Goal: Task Accomplishment & Management: Use online tool/utility

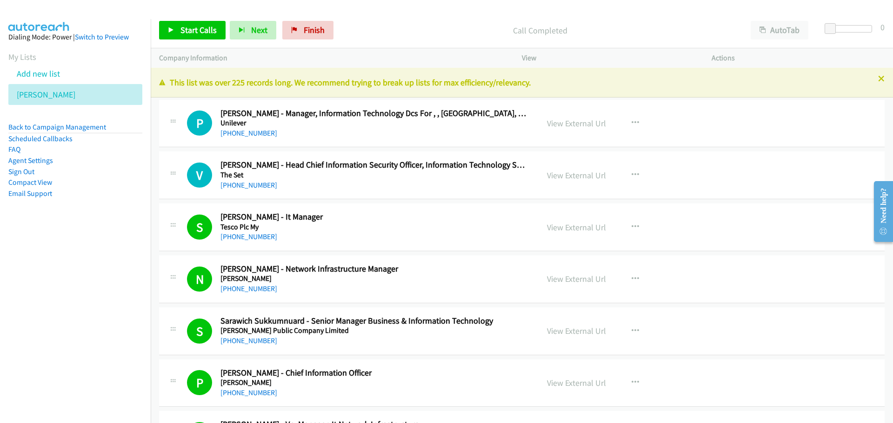
scroll to position [4184, 0]
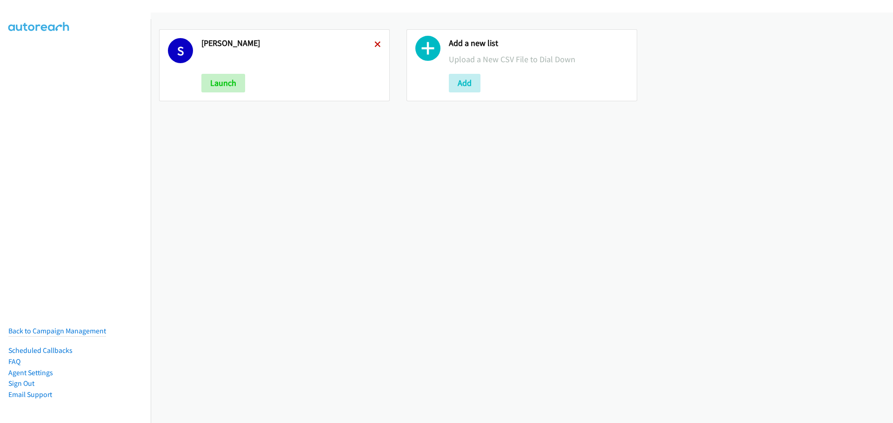
click at [377, 47] on icon at bounding box center [377, 45] width 7 height 7
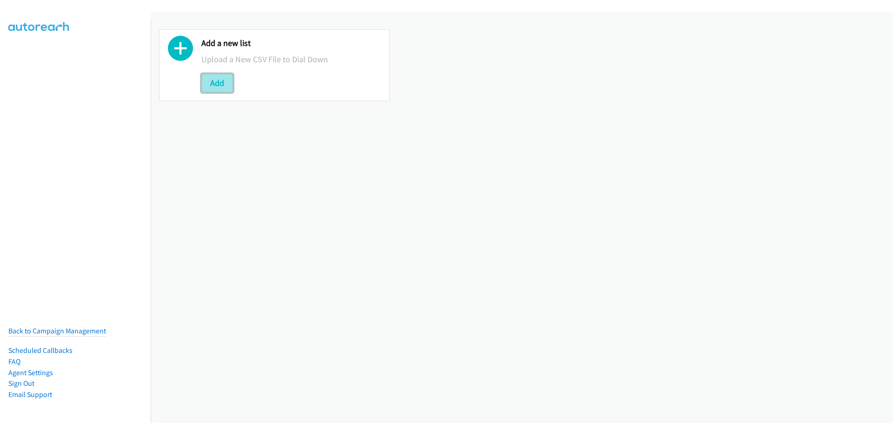
click at [216, 80] on button "Add" at bounding box center [217, 83] width 32 height 19
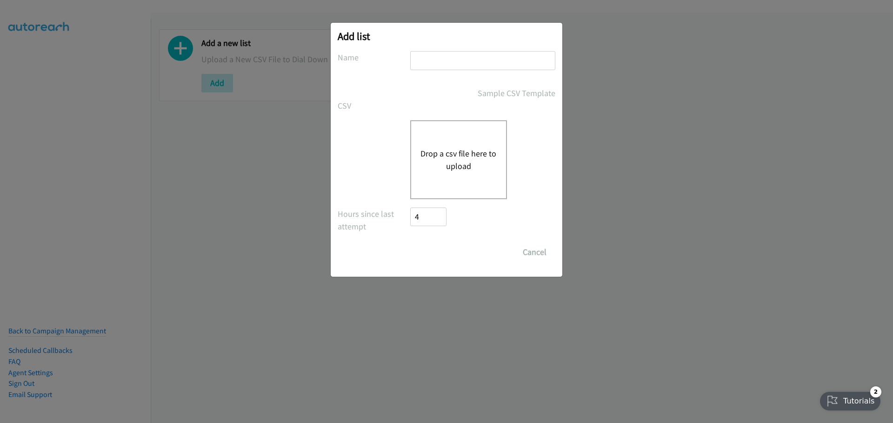
click at [469, 153] on button "Drop a csv file here to upload" at bounding box center [458, 159] width 76 height 25
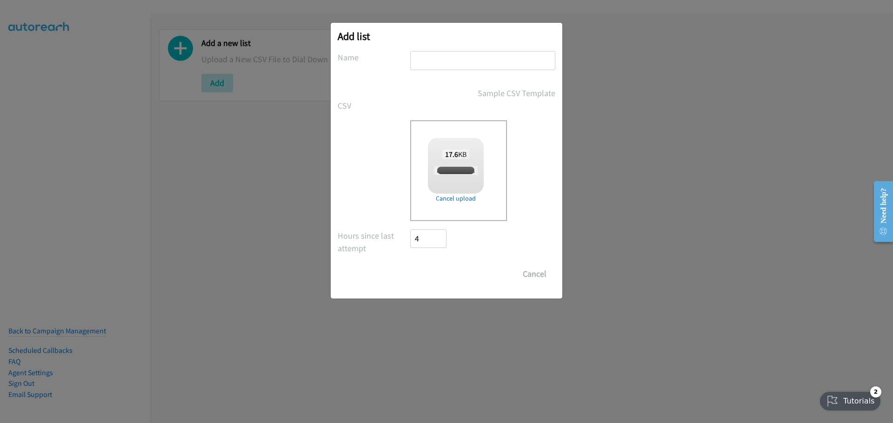
checkbox input "true"
click at [439, 53] on input "text" at bounding box center [482, 60] width 145 height 19
type input "[PERSON_NAME]"
click at [432, 285] on div "Add list No phone fields were returned for that Report or List View Please uplo…" at bounding box center [446, 161] width 231 height 276
click at [431, 278] on input "Save List" at bounding box center [434, 274] width 49 height 19
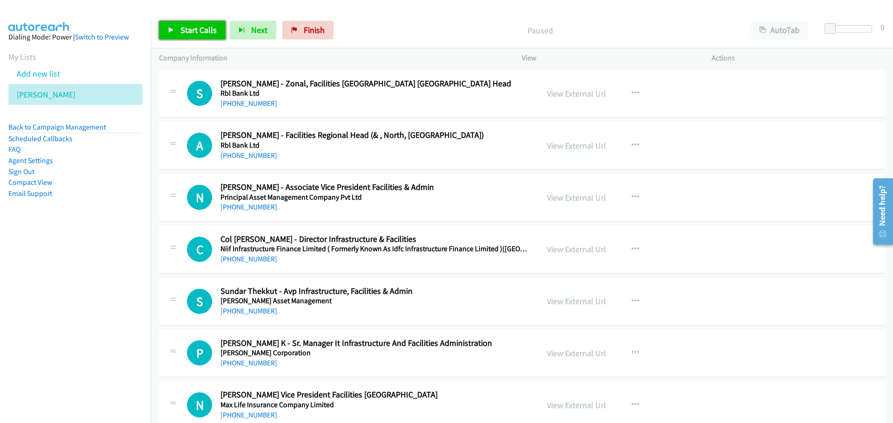
click at [173, 25] on link "Start Calls" at bounding box center [192, 30] width 66 height 19
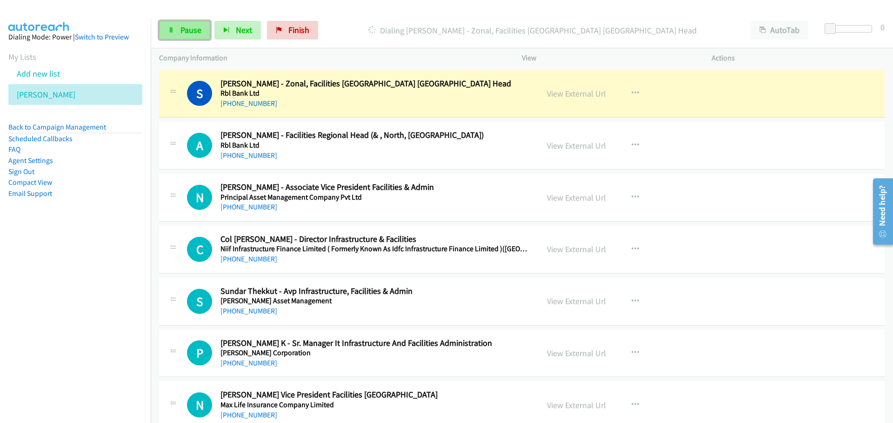
click at [196, 33] on span "Pause" at bounding box center [190, 30] width 21 height 11
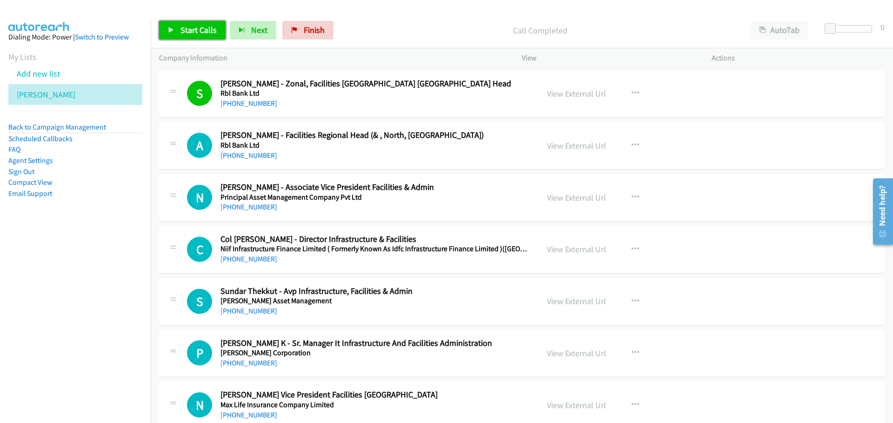
click at [202, 32] on span "Start Calls" at bounding box center [198, 30] width 36 height 11
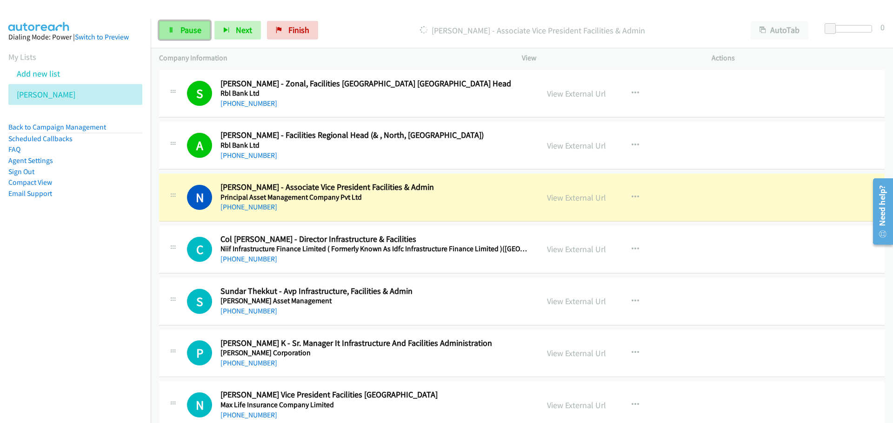
click at [199, 32] on span "Pause" at bounding box center [190, 30] width 21 height 11
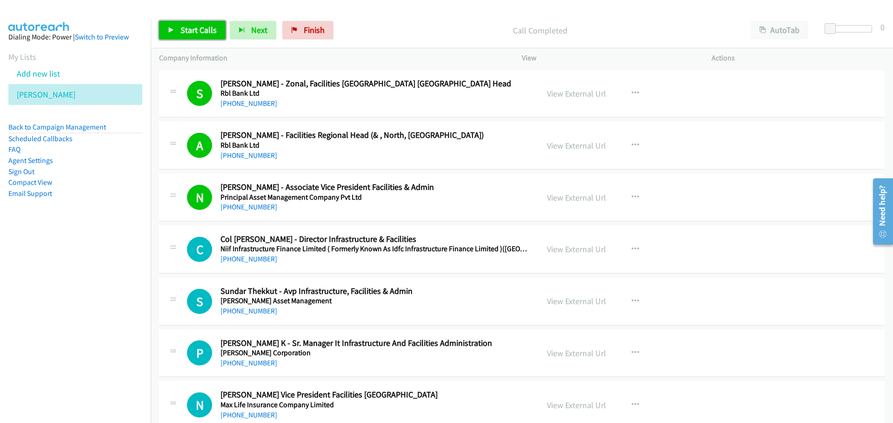
click at [183, 36] on link "Start Calls" at bounding box center [192, 30] width 66 height 19
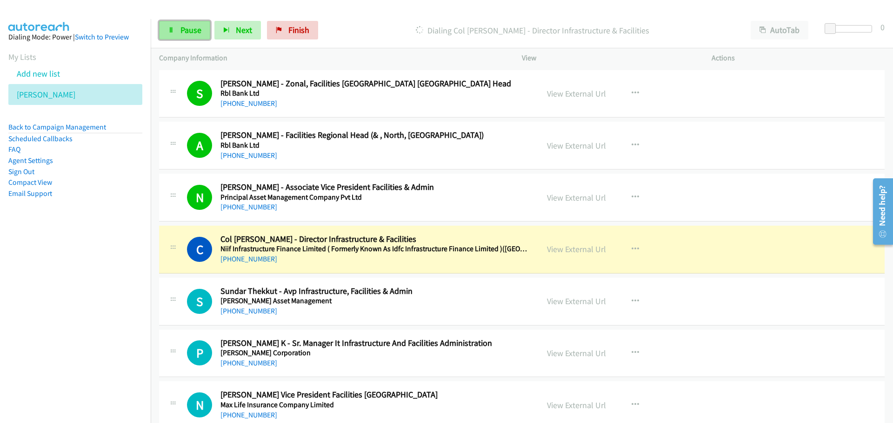
click at [186, 27] on span "Pause" at bounding box center [190, 30] width 21 height 11
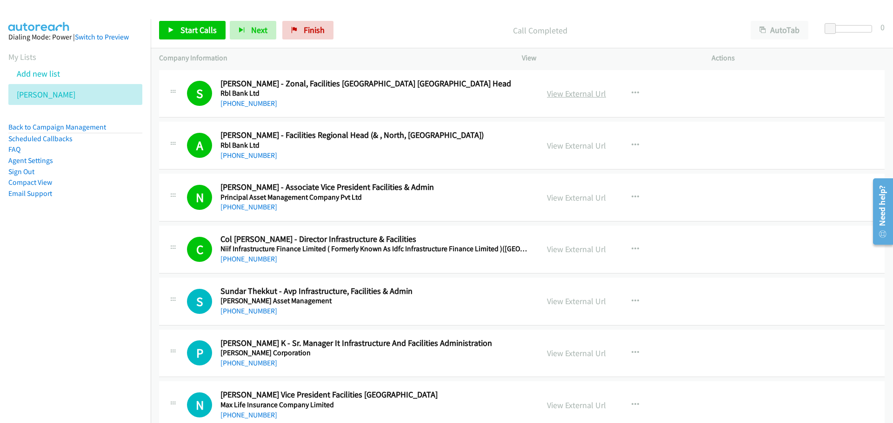
click at [582, 95] on link "View External Url" at bounding box center [576, 93] width 59 height 11
click at [562, 90] on link "View External Url" at bounding box center [576, 93] width 59 height 11
click at [578, 145] on link "View External Url" at bounding box center [576, 145] width 59 height 11
click at [568, 194] on link "View External Url" at bounding box center [576, 197] width 59 height 11
click at [197, 35] on span "Start Calls" at bounding box center [198, 30] width 36 height 11
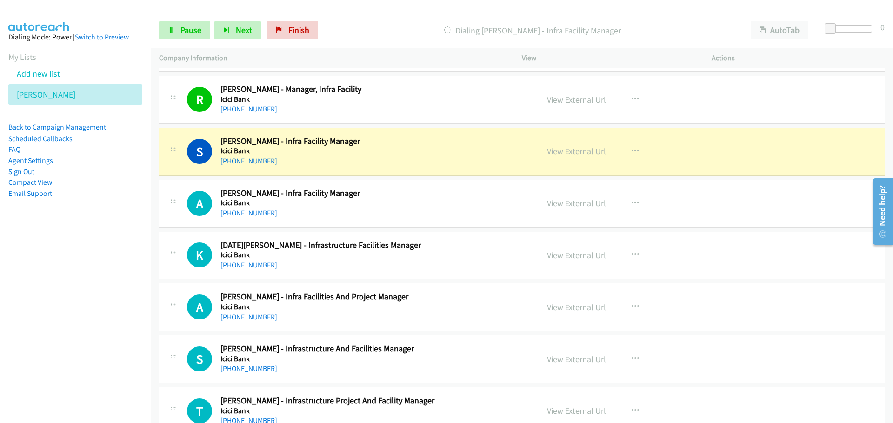
scroll to position [976, 0]
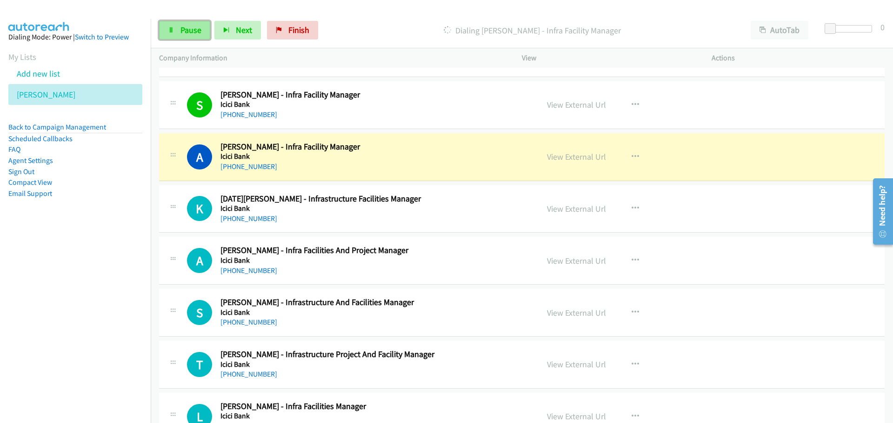
click at [194, 25] on span "Pause" at bounding box center [190, 30] width 21 height 11
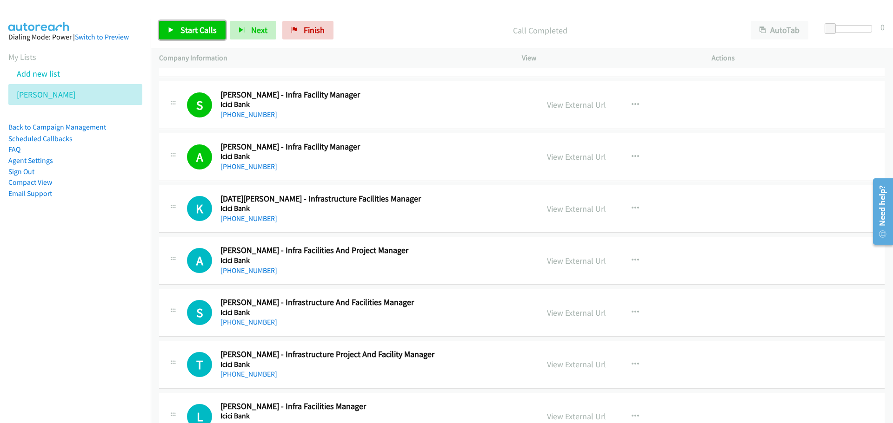
click at [199, 32] on span "Start Calls" at bounding box center [198, 30] width 36 height 11
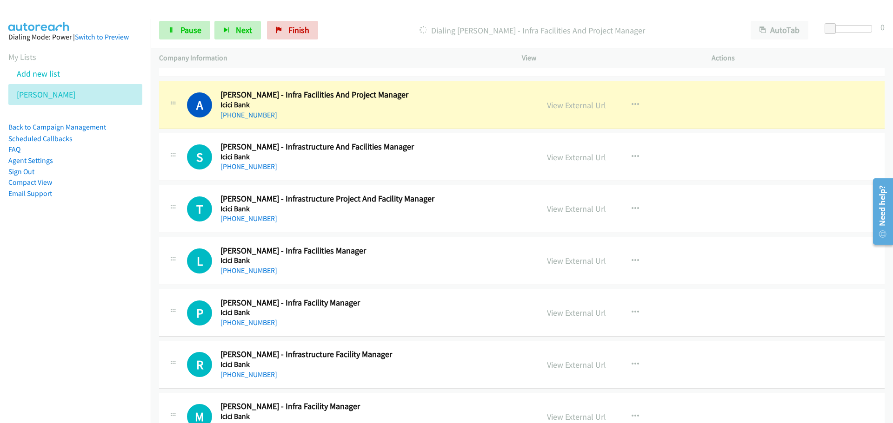
scroll to position [1116, 0]
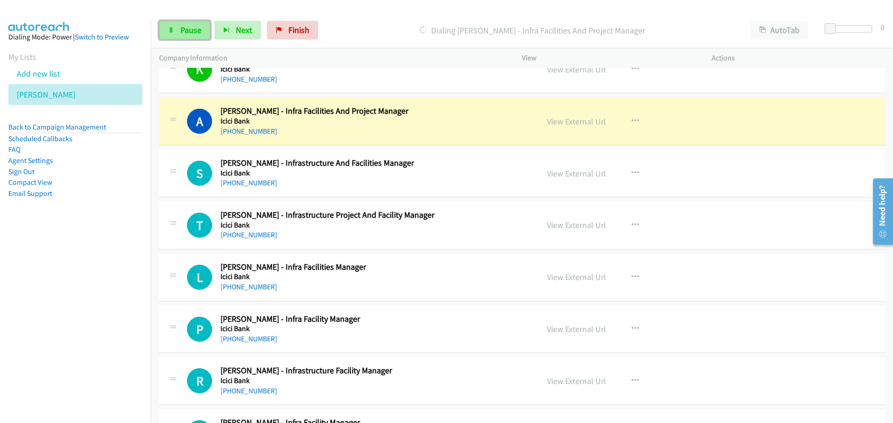
click at [178, 34] on link "Pause" at bounding box center [184, 30] width 51 height 19
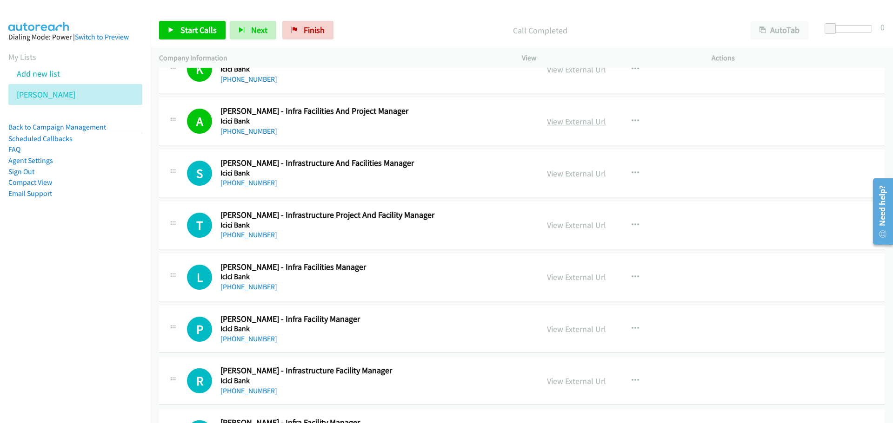
click at [588, 125] on link "View External Url" at bounding box center [576, 121] width 59 height 11
click at [189, 34] on span "Start Calls" at bounding box center [198, 30] width 36 height 11
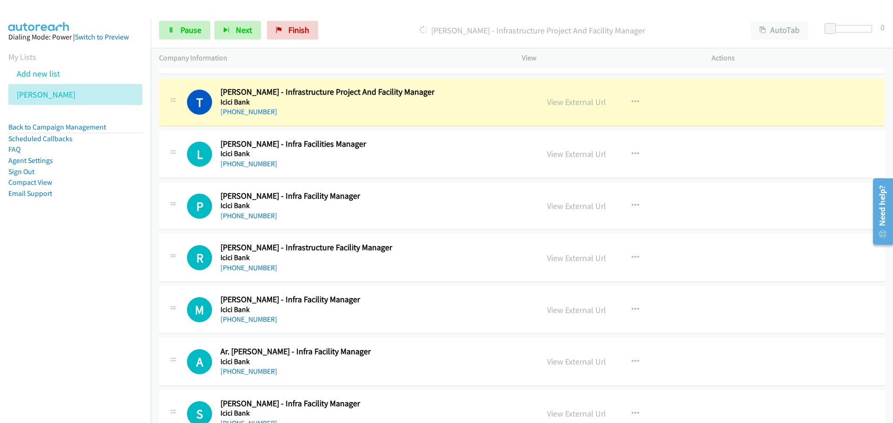
scroll to position [1255, 0]
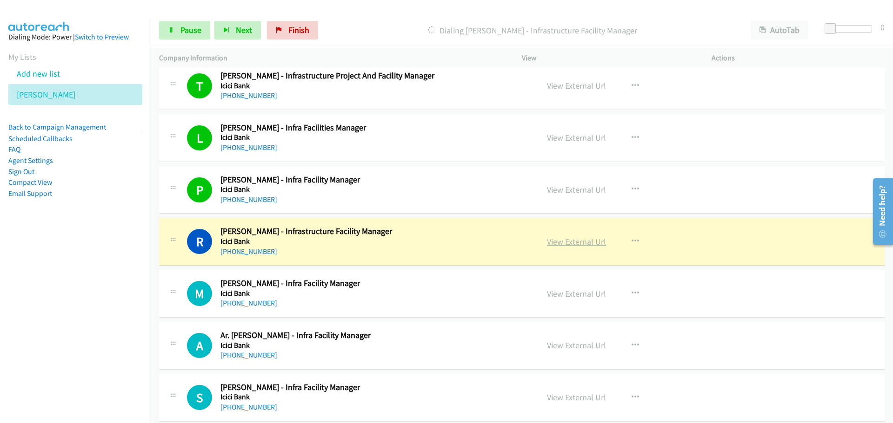
click at [563, 245] on link "View External Url" at bounding box center [576, 242] width 59 height 11
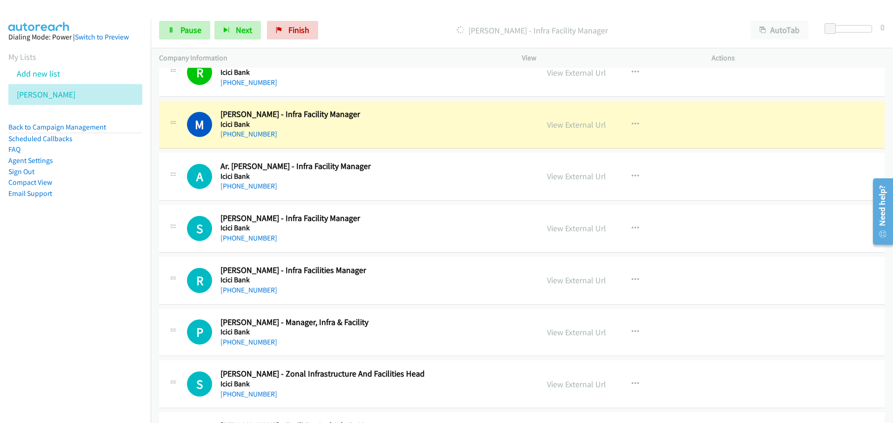
scroll to position [1441, 0]
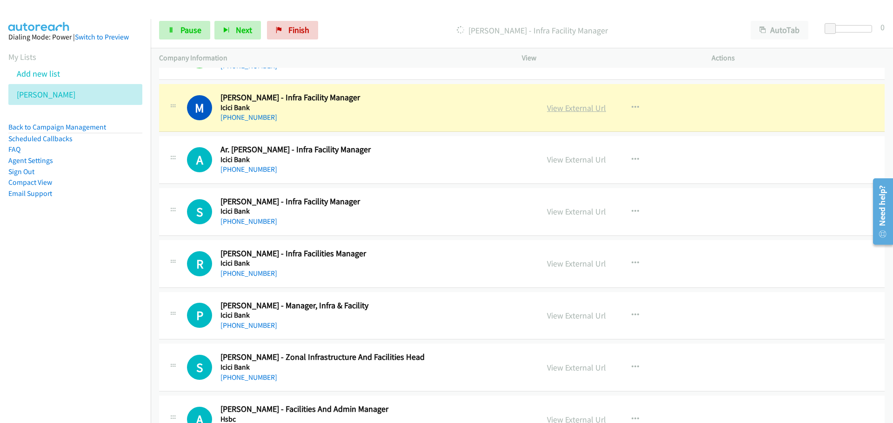
click at [582, 113] on link "View External Url" at bounding box center [576, 108] width 59 height 11
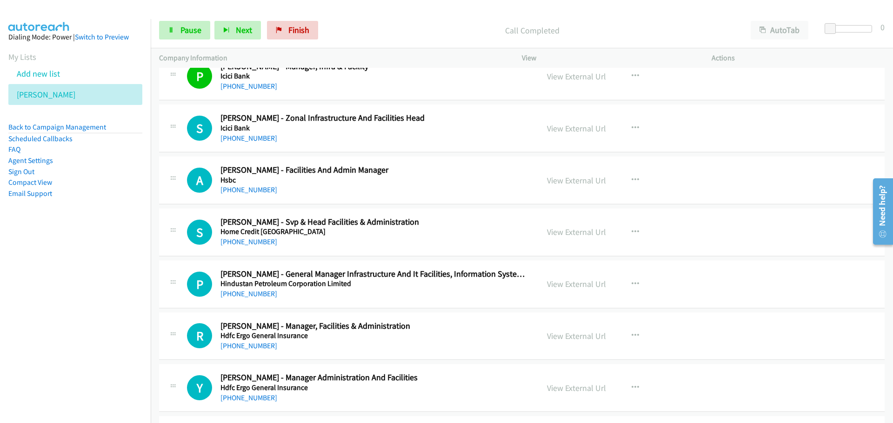
scroll to position [1627, 0]
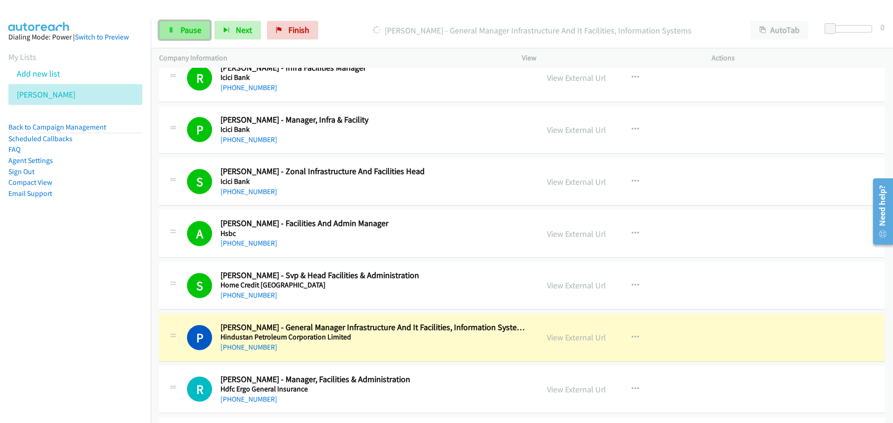
click at [180, 27] on span "Pause" at bounding box center [190, 30] width 21 height 11
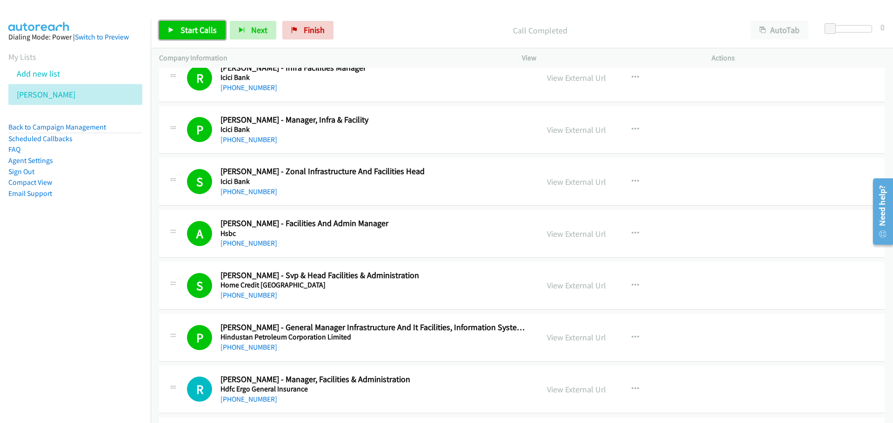
click at [174, 32] on icon at bounding box center [171, 30] width 7 height 7
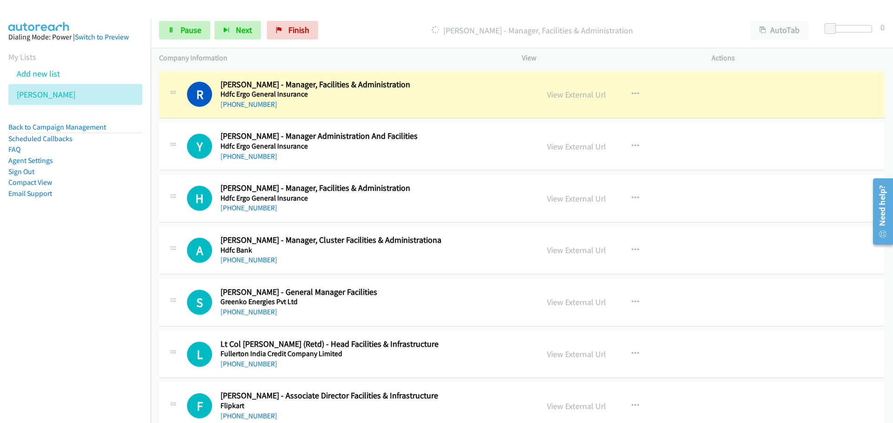
scroll to position [1906, 0]
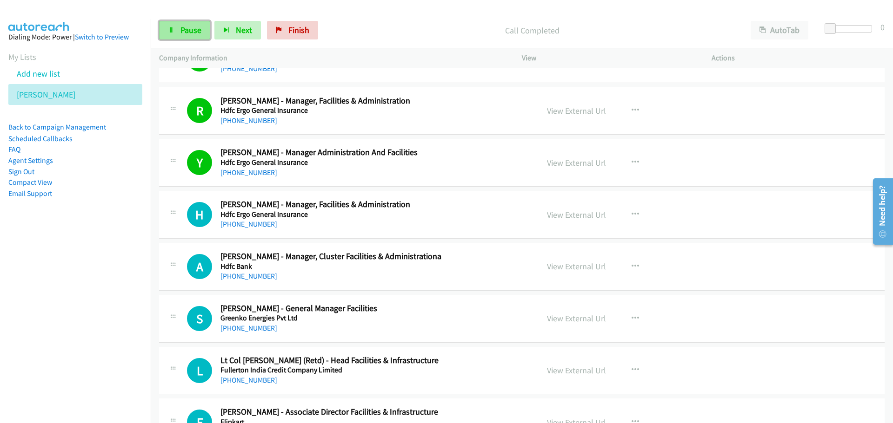
click at [190, 26] on span "Pause" at bounding box center [190, 30] width 21 height 11
click at [184, 35] on link "Start Calls" at bounding box center [192, 30] width 66 height 19
click at [179, 41] on div "Start Calls Pause Next Finish Started AutoTab AutoTab 0" at bounding box center [522, 31] width 742 height 36
click at [179, 36] on link "Pause" at bounding box center [184, 30] width 51 height 19
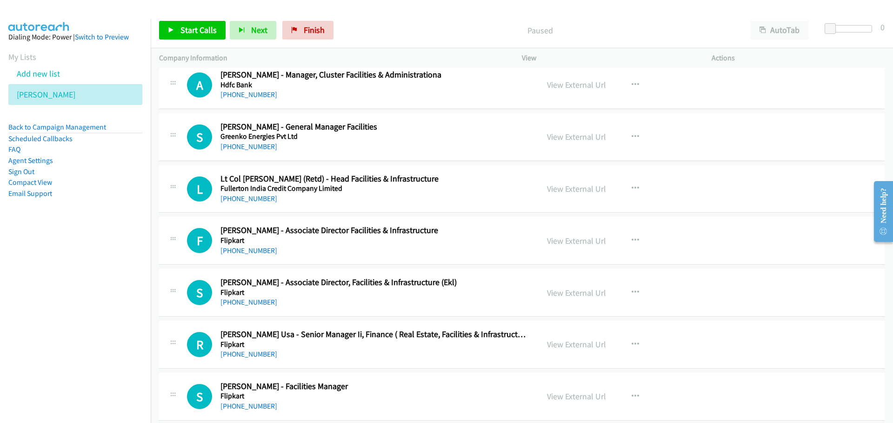
scroll to position [2092, 0]
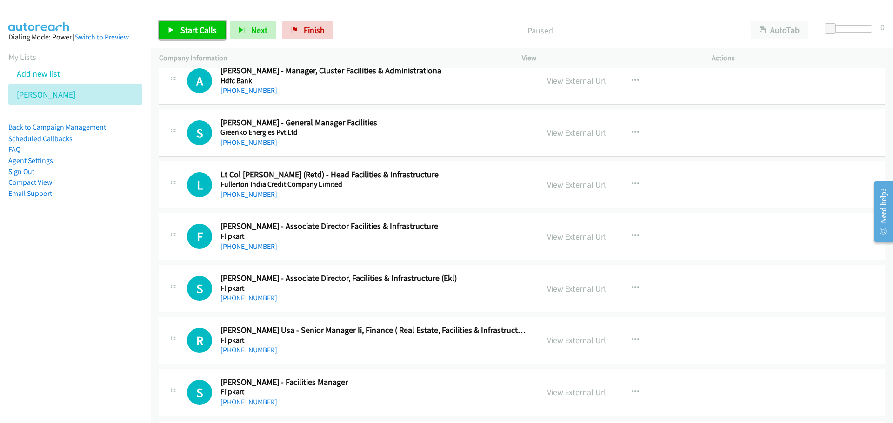
click at [172, 29] on icon at bounding box center [171, 30] width 7 height 7
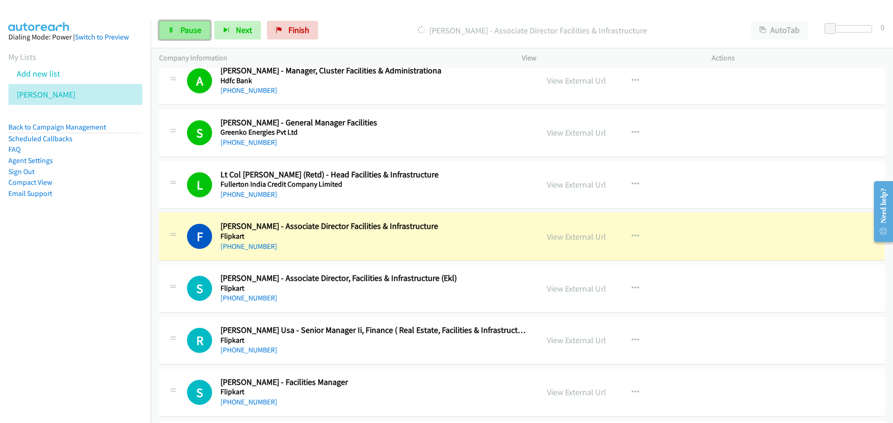
click at [173, 27] on icon at bounding box center [171, 30] width 7 height 7
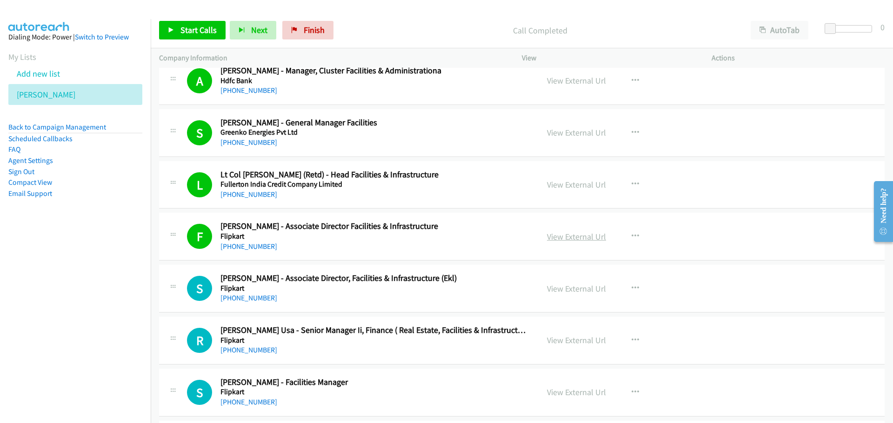
click at [569, 239] on link "View External Url" at bounding box center [576, 236] width 59 height 11
click at [217, 25] on link "Start Calls" at bounding box center [192, 30] width 66 height 19
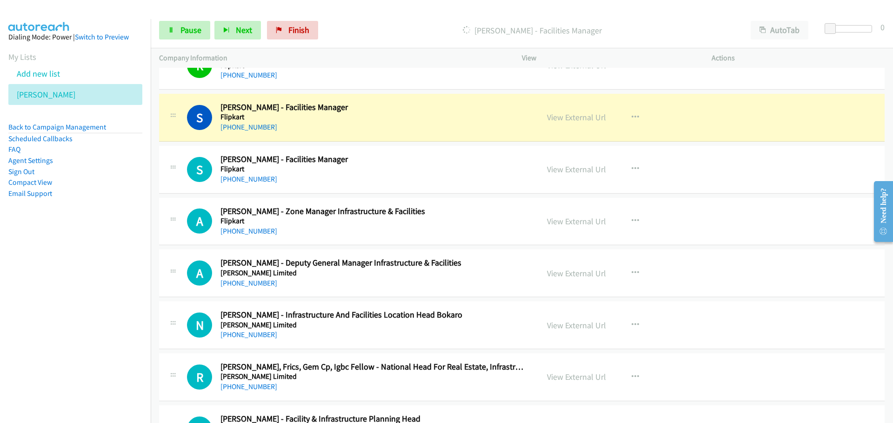
scroll to position [2371, 0]
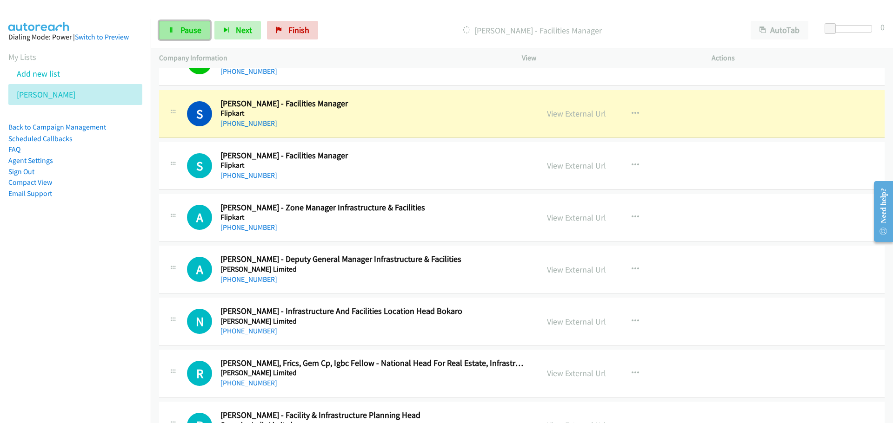
click at [192, 33] on span "Pause" at bounding box center [190, 30] width 21 height 11
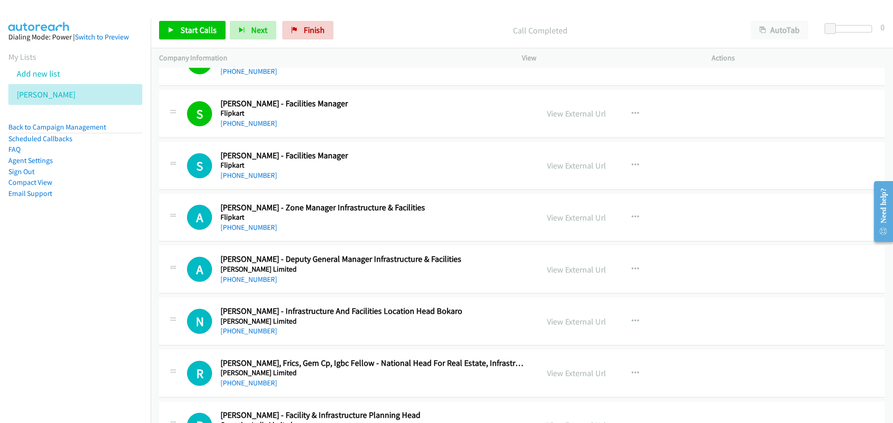
drag, startPoint x: 216, startPoint y: 50, endPoint x: 209, endPoint y: 37, distance: 15.0
click at [216, 50] on div "Company Information" at bounding box center [332, 58] width 363 height 20
click at [209, 32] on span "Start Calls" at bounding box center [198, 30] width 36 height 11
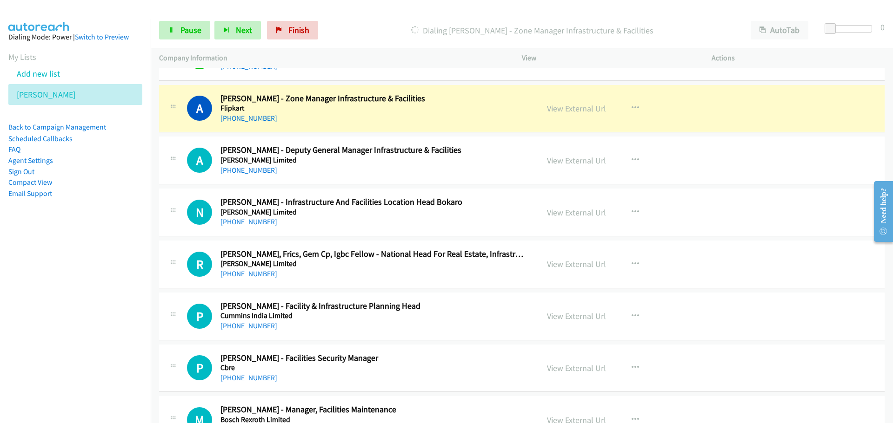
scroll to position [2464, 0]
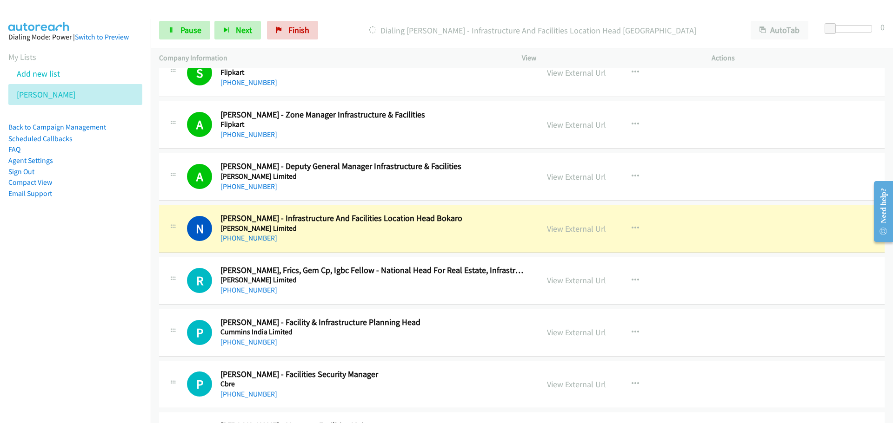
click at [179, 40] on div "Start Calls Pause Next Finish Dialing [PERSON_NAME] - Infrastructure And Facili…" at bounding box center [522, 31] width 742 height 36
click at [181, 33] on span "Pause" at bounding box center [190, 30] width 21 height 11
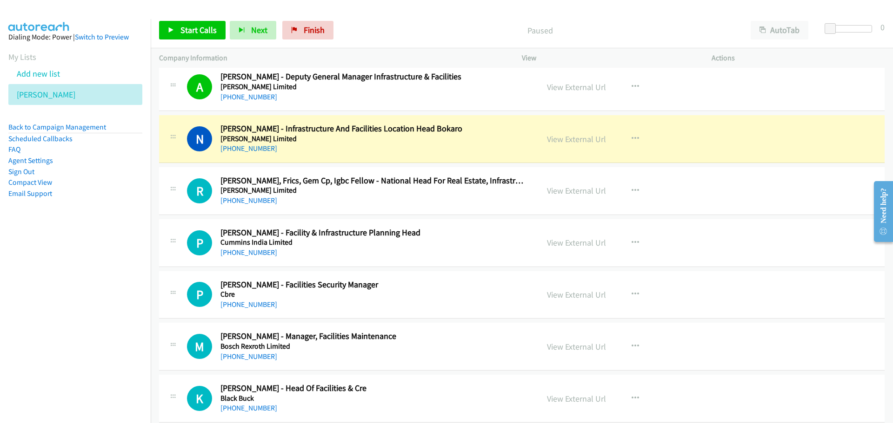
scroll to position [2557, 0]
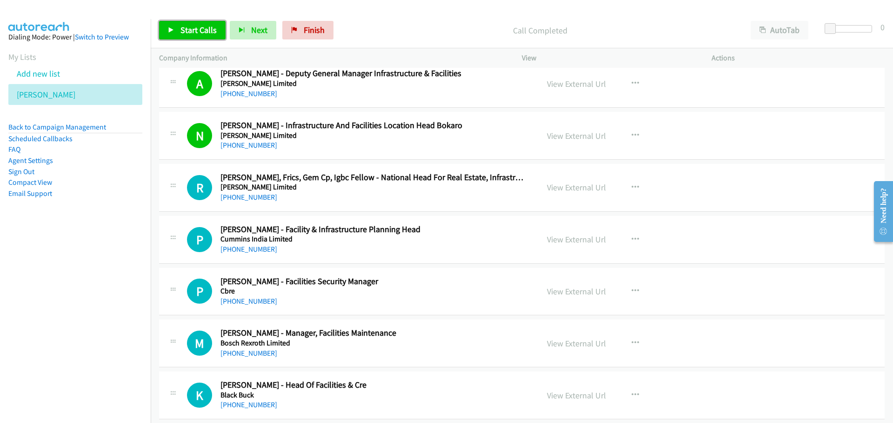
drag, startPoint x: 191, startPoint y: 28, endPoint x: 167, endPoint y: 43, distance: 27.6
click at [191, 29] on span "Start Calls" at bounding box center [198, 30] width 36 height 11
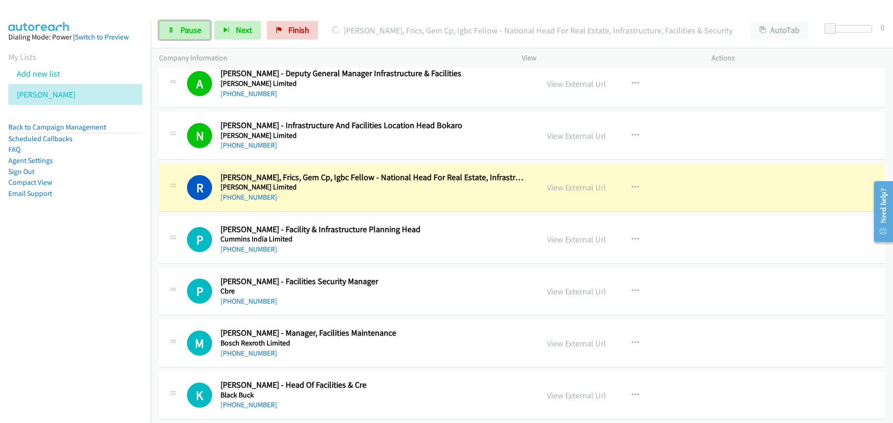
drag, startPoint x: 193, startPoint y: 36, endPoint x: 29, endPoint y: 109, distance: 179.6
click at [193, 37] on link "Pause" at bounding box center [184, 30] width 51 height 19
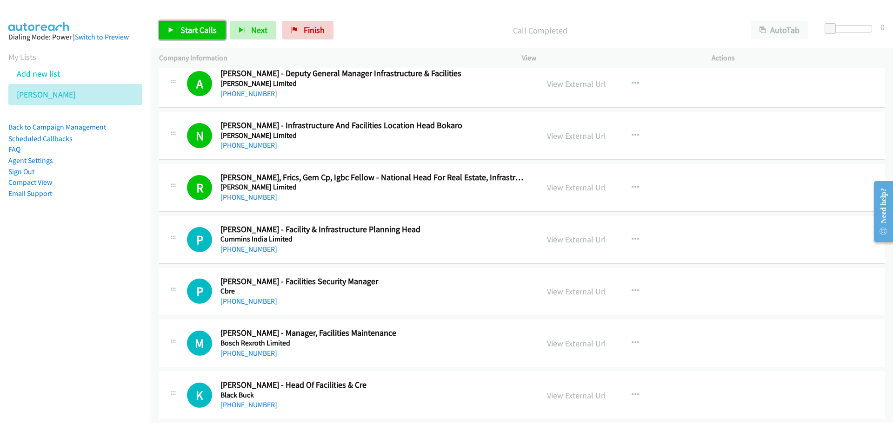
click at [165, 26] on link "Start Calls" at bounding box center [192, 30] width 66 height 19
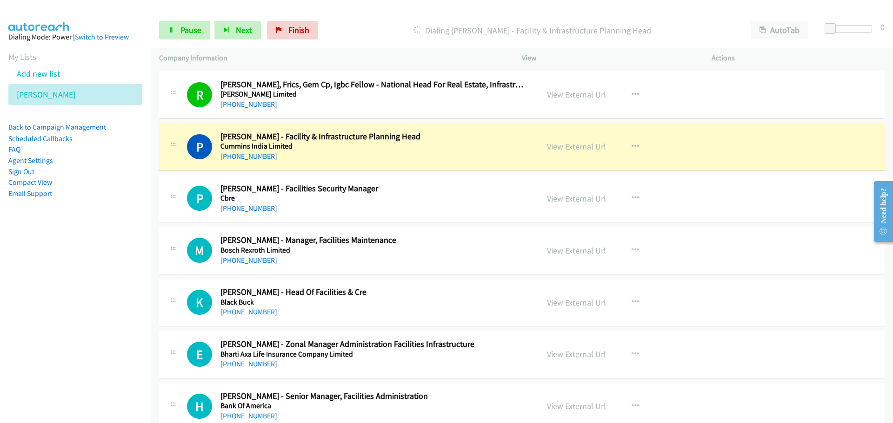
scroll to position [2696, 0]
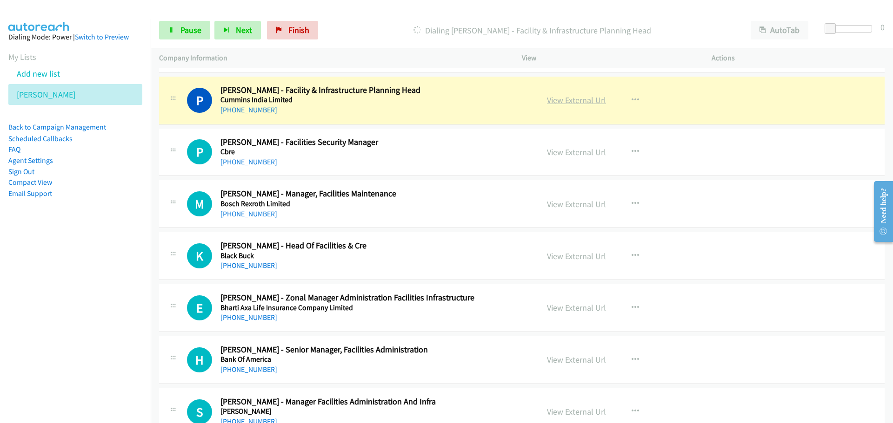
click at [574, 101] on link "View External Url" at bounding box center [576, 100] width 59 height 11
click at [189, 30] on span "Pause" at bounding box center [190, 30] width 21 height 11
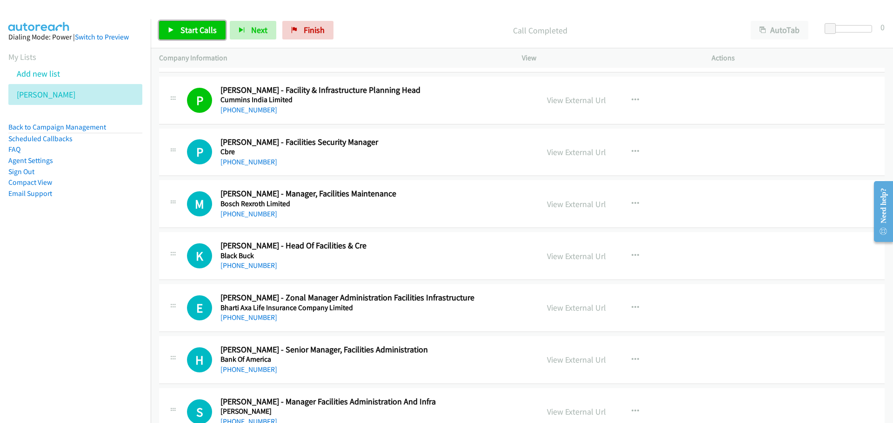
click at [181, 30] on span "Start Calls" at bounding box center [198, 30] width 36 height 11
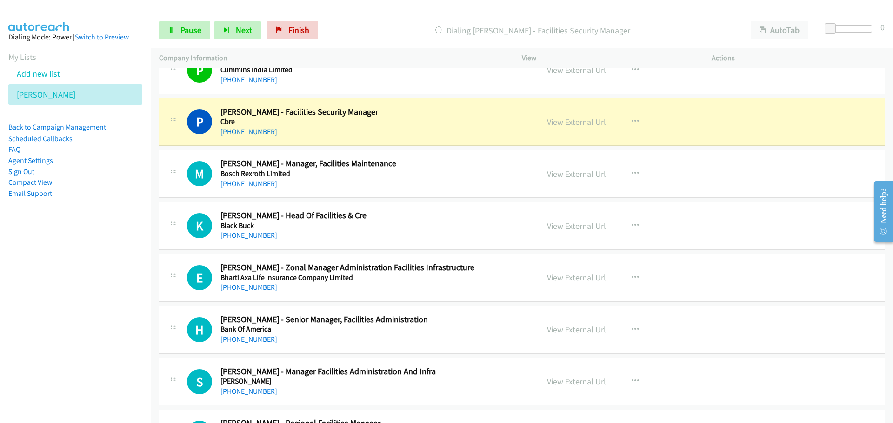
scroll to position [2743, 0]
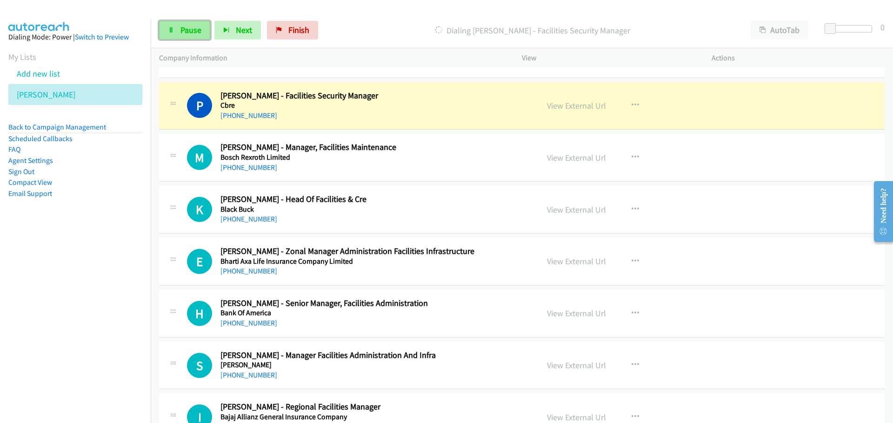
click at [179, 26] on link "Pause" at bounding box center [184, 30] width 51 height 19
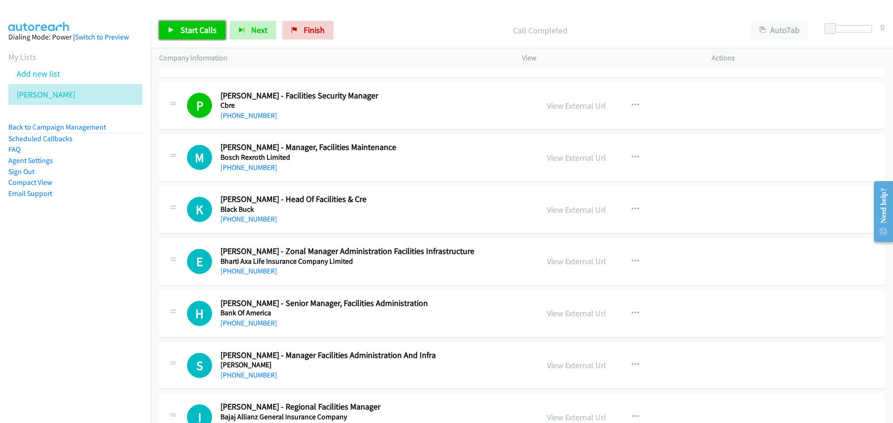
click at [204, 38] on link "Start Calls" at bounding box center [192, 30] width 66 height 19
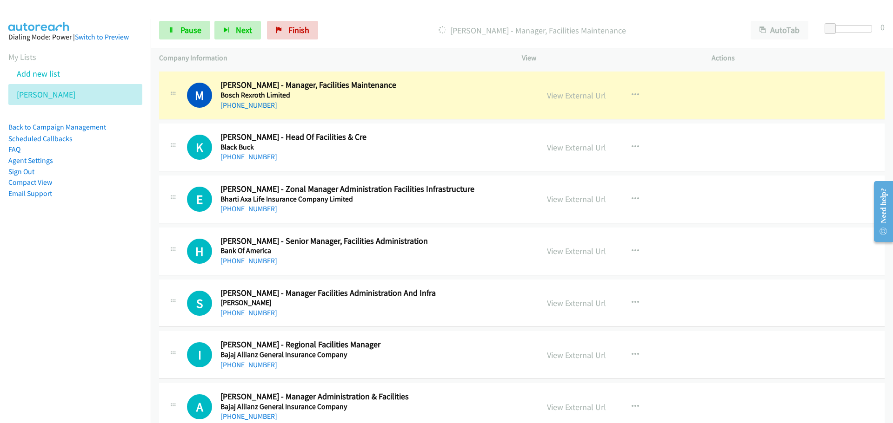
scroll to position [2789, 0]
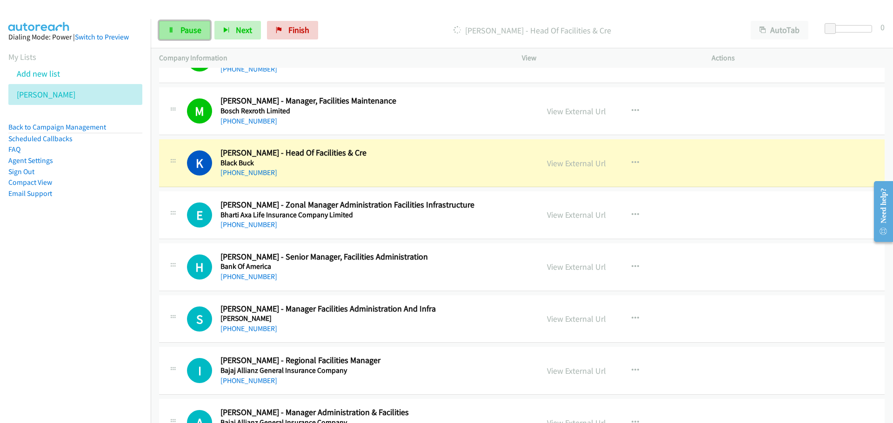
click at [198, 31] on span "Pause" at bounding box center [190, 30] width 21 height 11
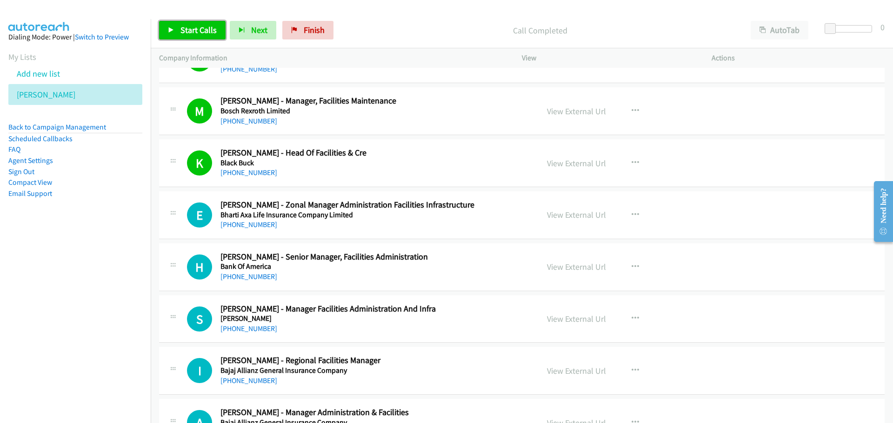
click at [198, 33] on span "Start Calls" at bounding box center [198, 30] width 36 height 11
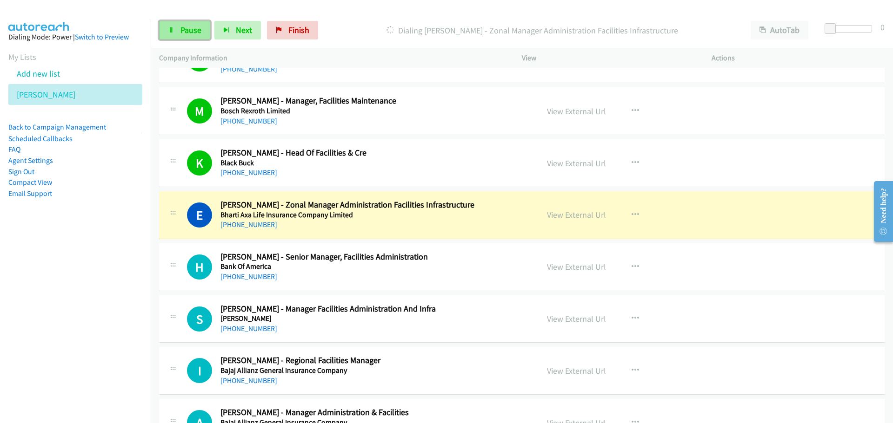
click at [189, 31] on span "Pause" at bounding box center [190, 30] width 21 height 11
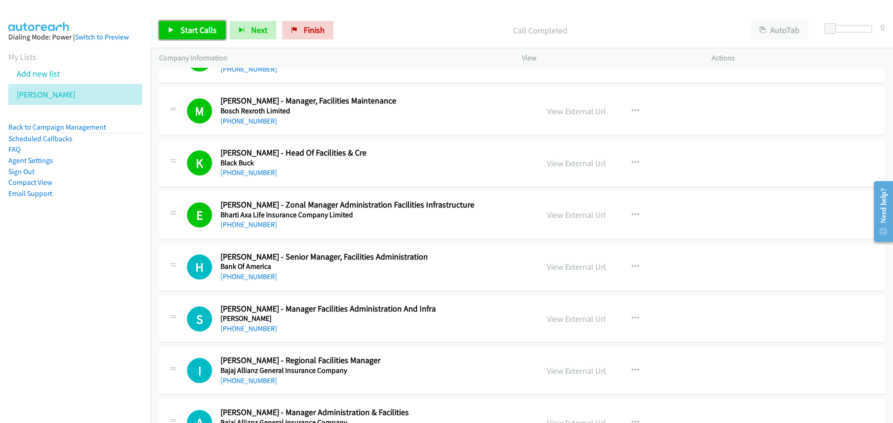
click at [191, 30] on span "Start Calls" at bounding box center [198, 30] width 36 height 11
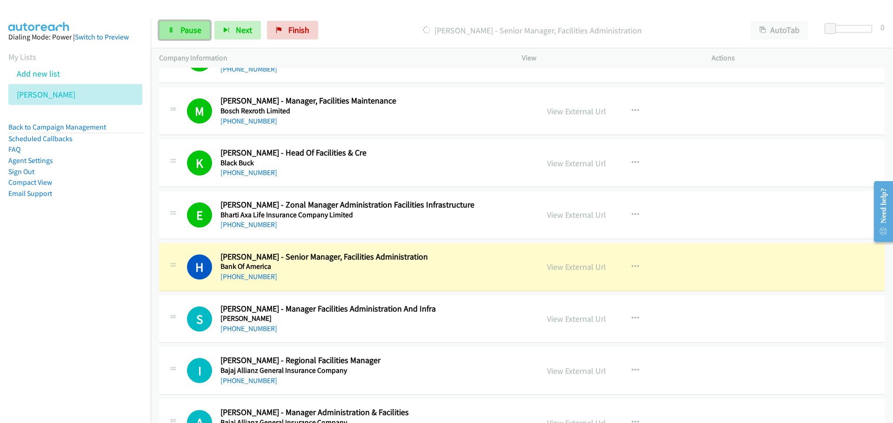
click at [180, 26] on span "Pause" at bounding box center [190, 30] width 21 height 11
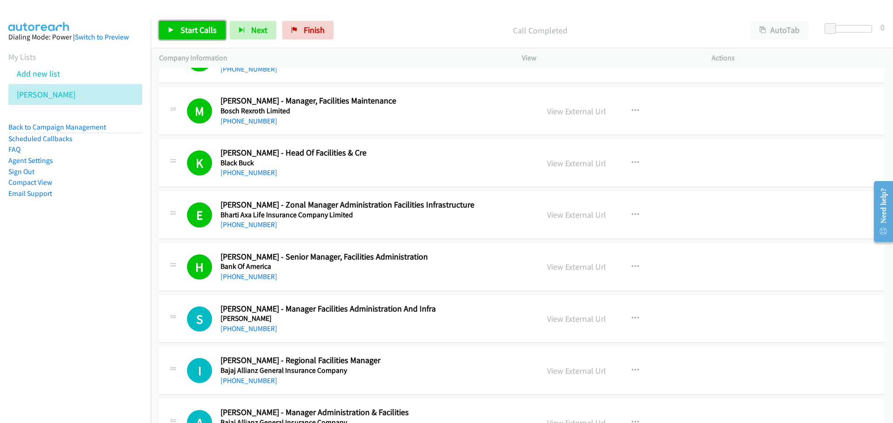
click at [167, 34] on link "Start Calls" at bounding box center [192, 30] width 66 height 19
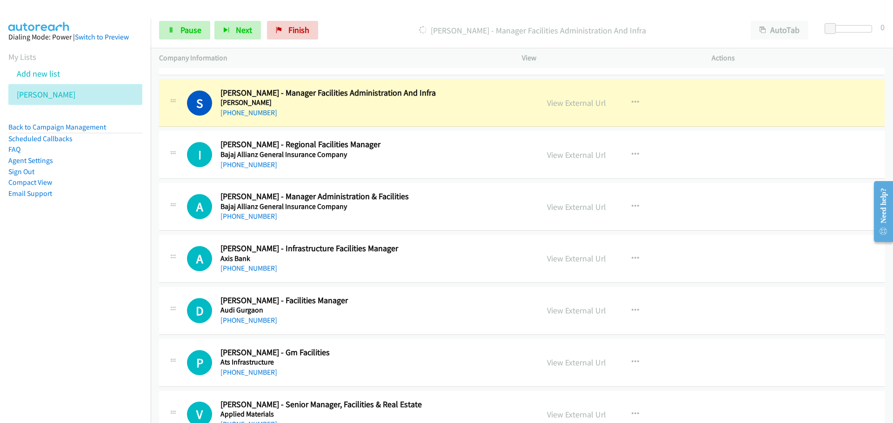
scroll to position [3021, 0]
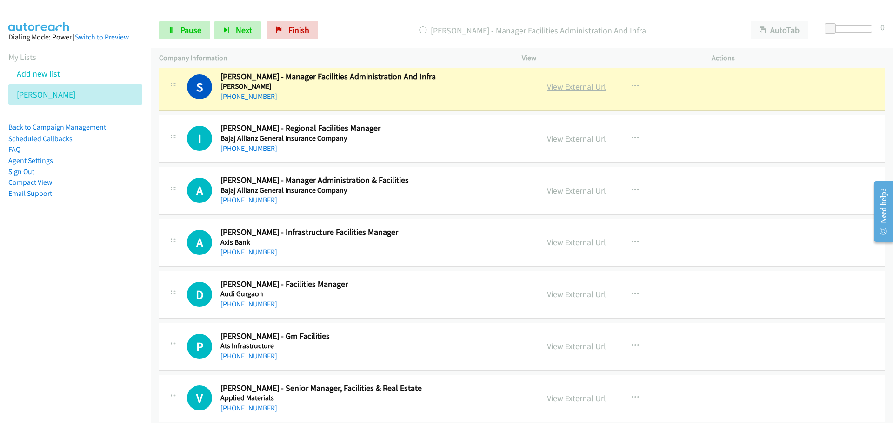
click at [561, 89] on link "View External Url" at bounding box center [576, 86] width 59 height 11
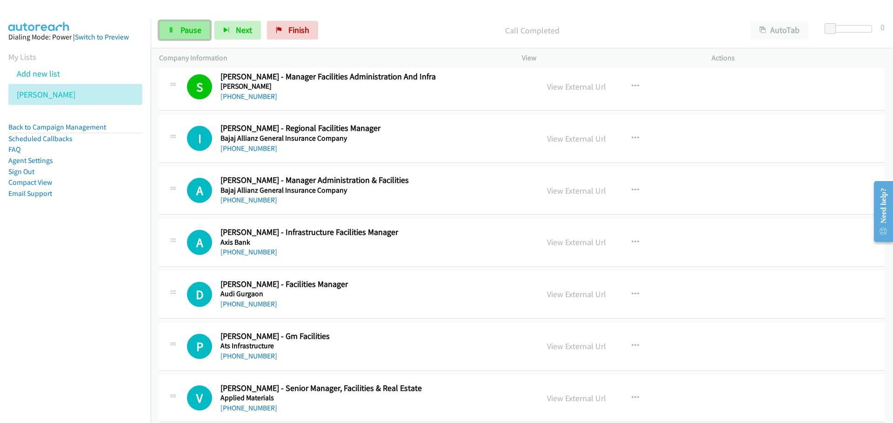
click at [192, 22] on link "Pause" at bounding box center [184, 30] width 51 height 19
click at [571, 84] on link "View External Url" at bounding box center [576, 86] width 59 height 11
click at [186, 30] on span "Start Calls" at bounding box center [198, 30] width 36 height 11
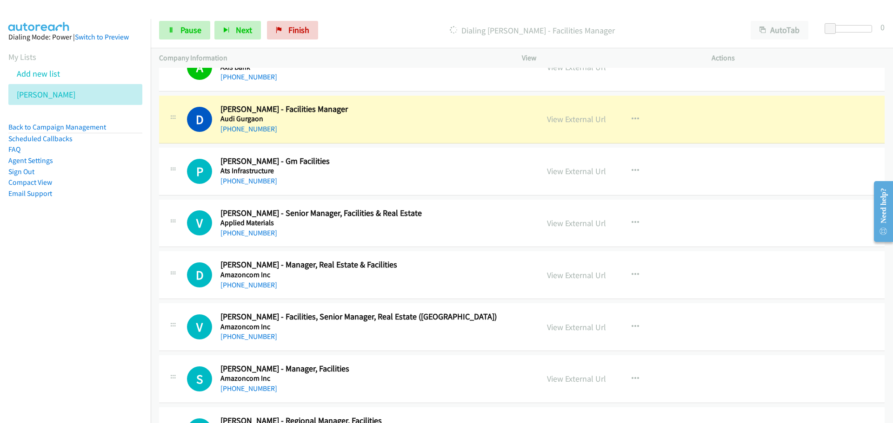
scroll to position [3207, 0]
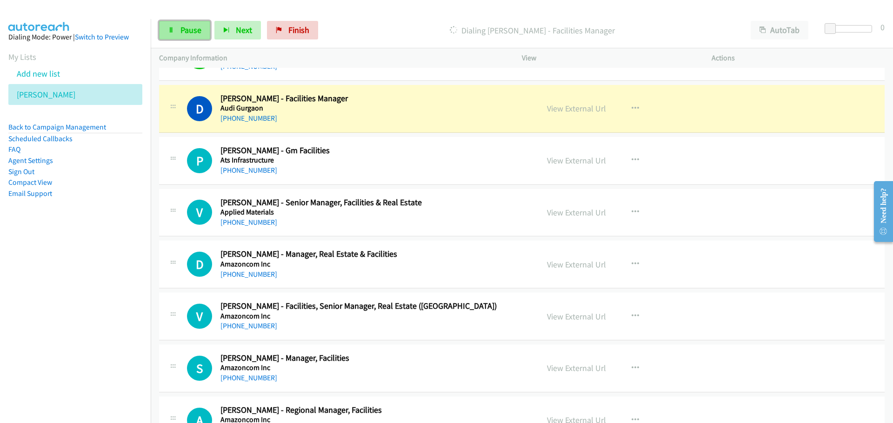
click at [197, 25] on span "Pause" at bounding box center [190, 30] width 21 height 11
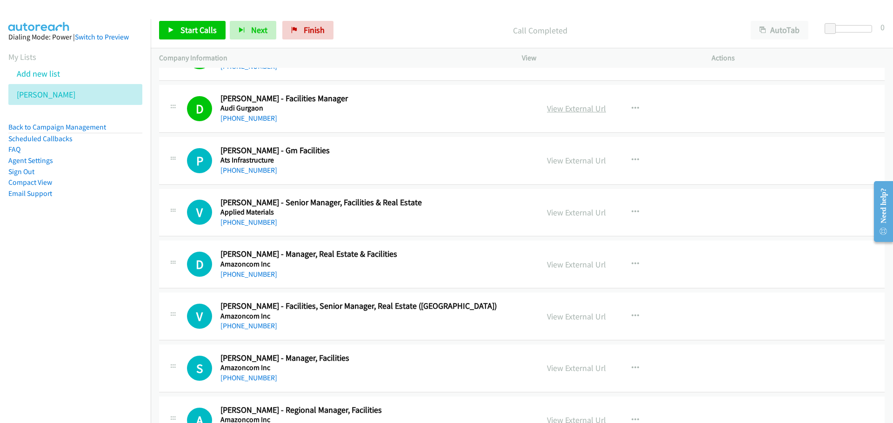
click at [571, 109] on link "View External Url" at bounding box center [576, 108] width 59 height 11
click at [192, 22] on link "Start Calls" at bounding box center [192, 30] width 66 height 19
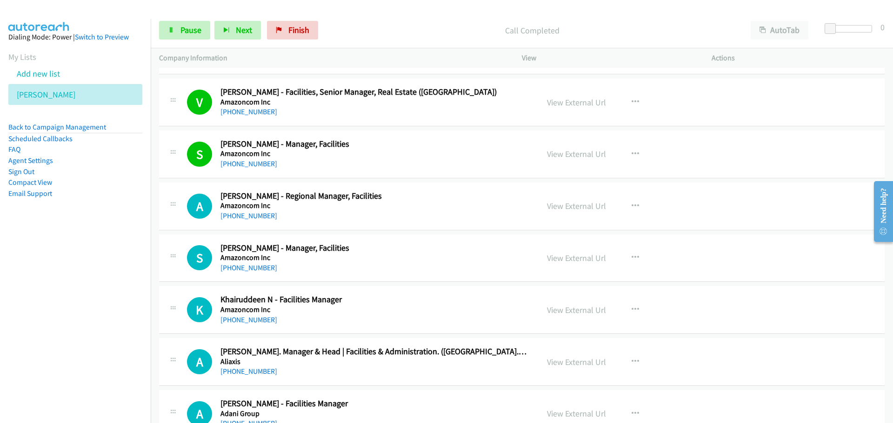
scroll to position [3450, 0]
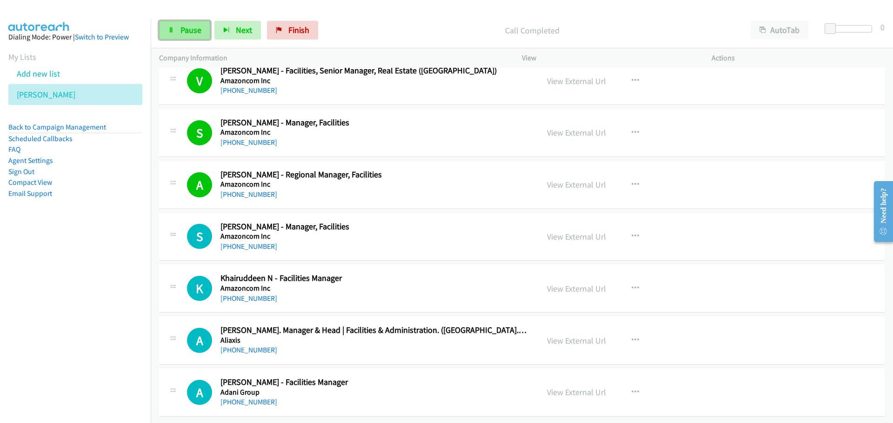
click at [175, 27] on link "Pause" at bounding box center [184, 30] width 51 height 19
click at [205, 24] on link "Start Calls" at bounding box center [192, 30] width 66 height 19
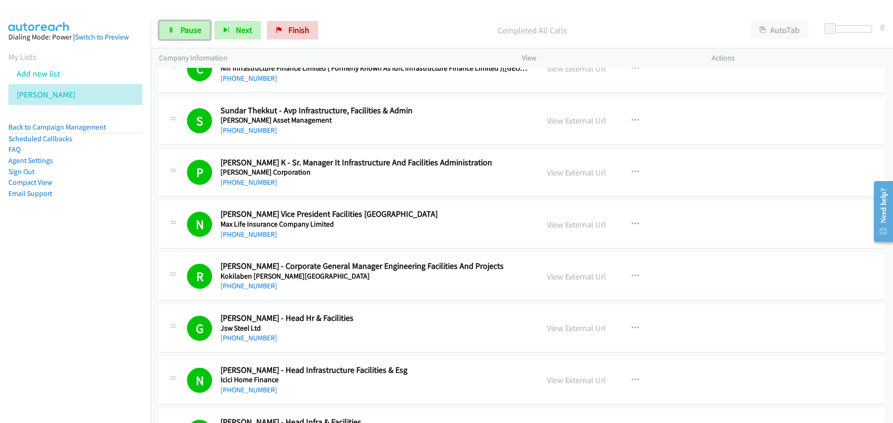
scroll to position [0, 0]
